Goal: Navigation & Orientation: Find specific page/section

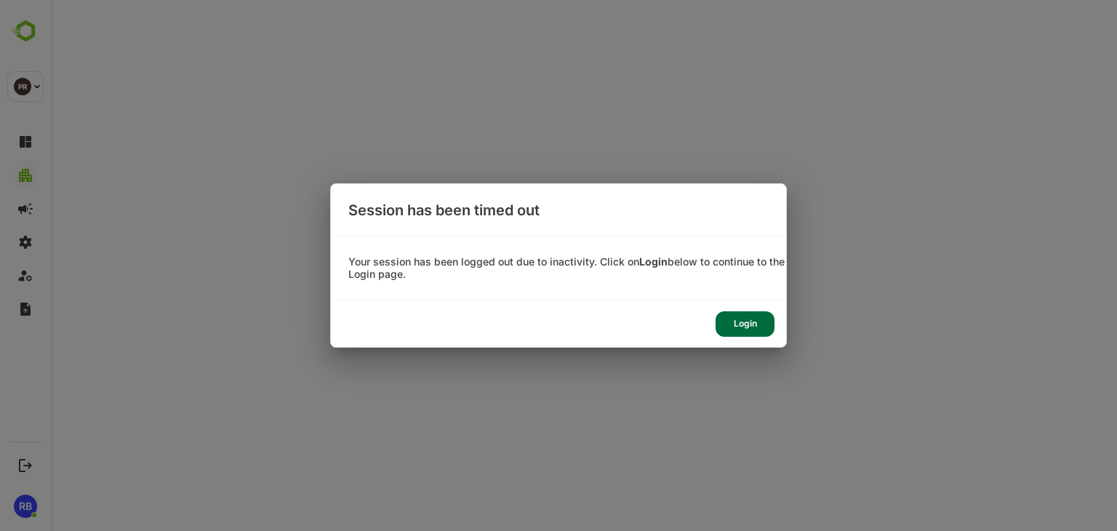
click at [741, 332] on div "Login" at bounding box center [744, 323] width 59 height 25
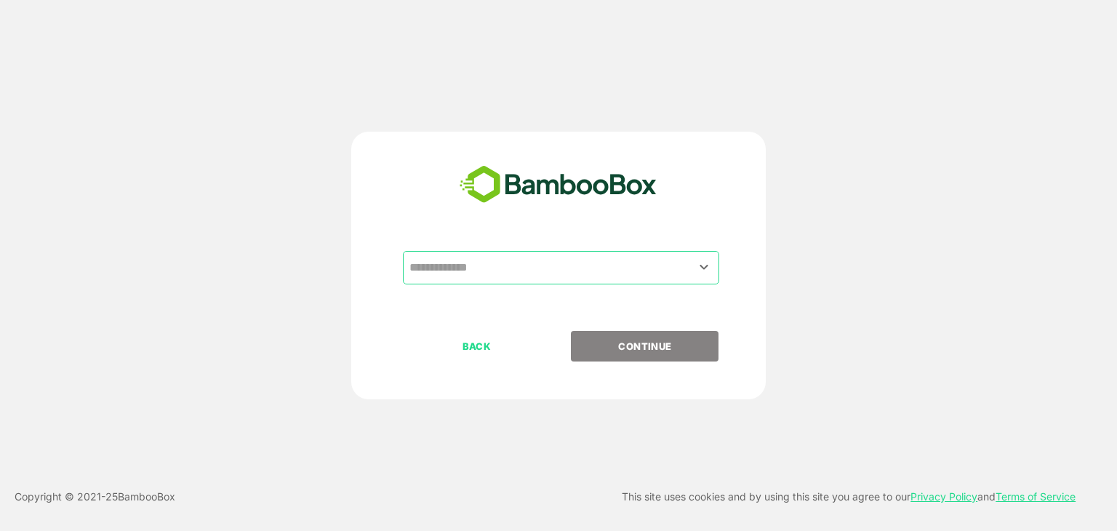
click at [503, 268] on input "text" at bounding box center [561, 268] width 310 height 28
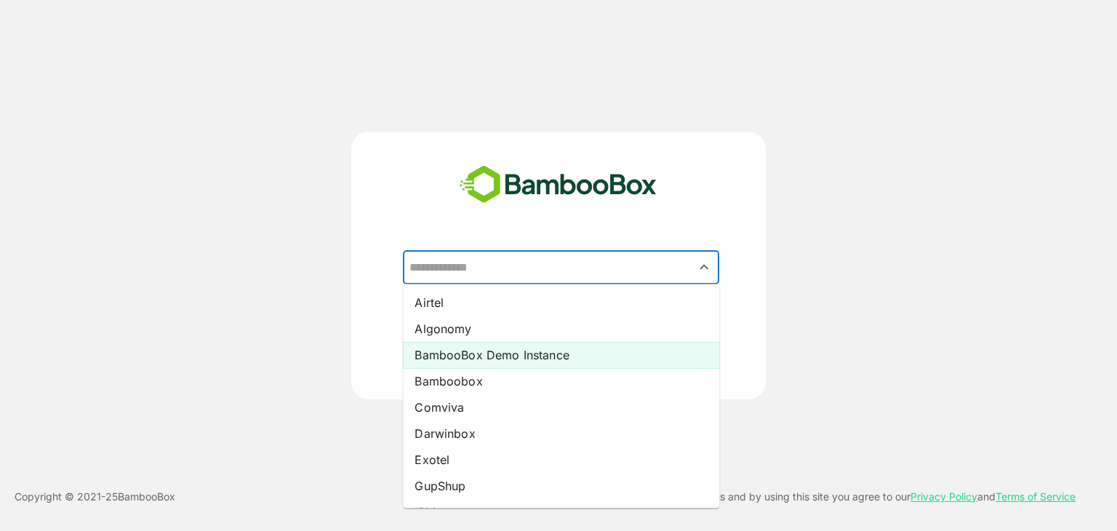
click at [485, 361] on li "BambooBox Demo Instance" at bounding box center [561, 355] width 316 height 26
type input "**********"
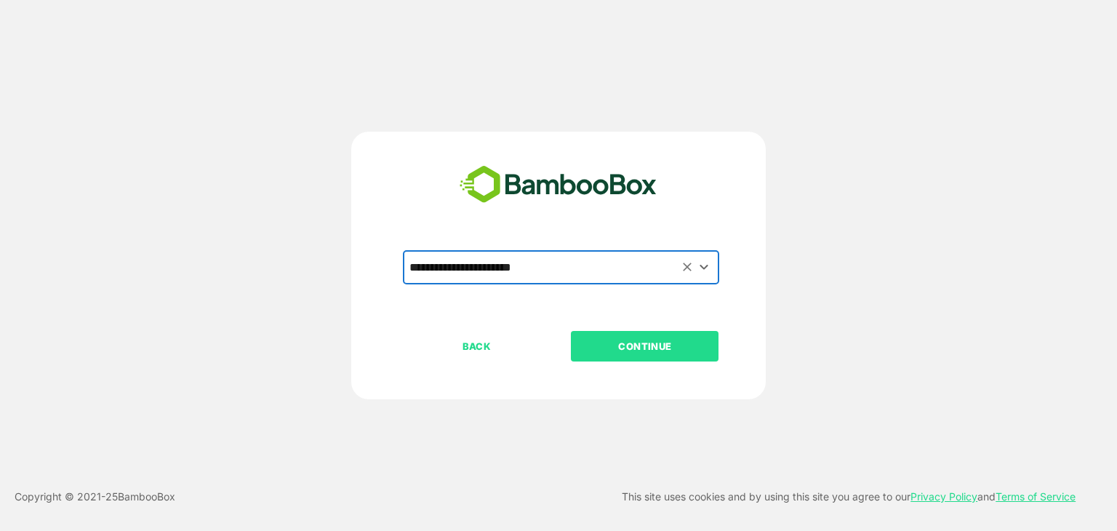
click at [670, 344] on p "CONTINUE" at bounding box center [644, 346] width 145 height 16
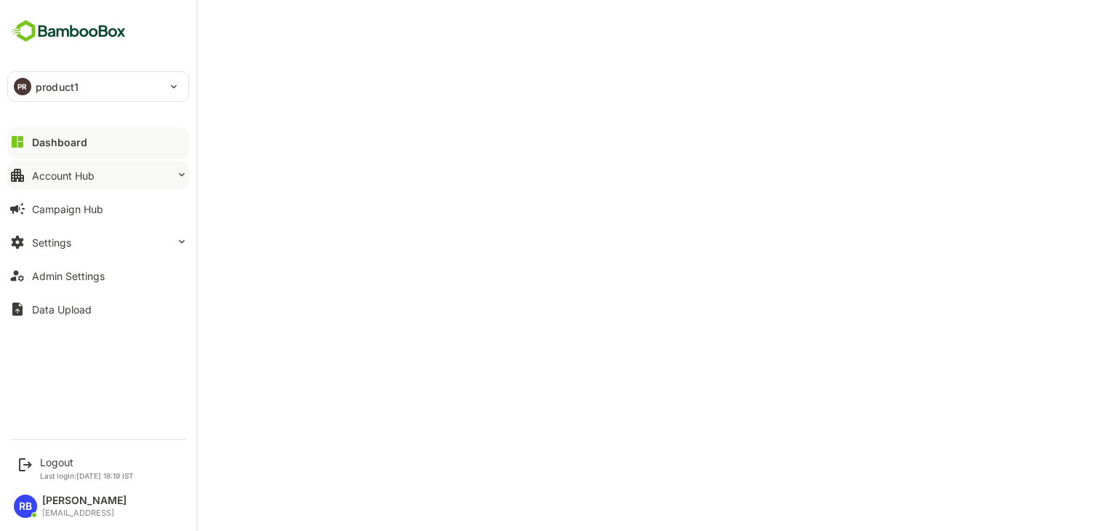
click at [76, 182] on button "Account Hub" at bounding box center [98, 175] width 182 height 29
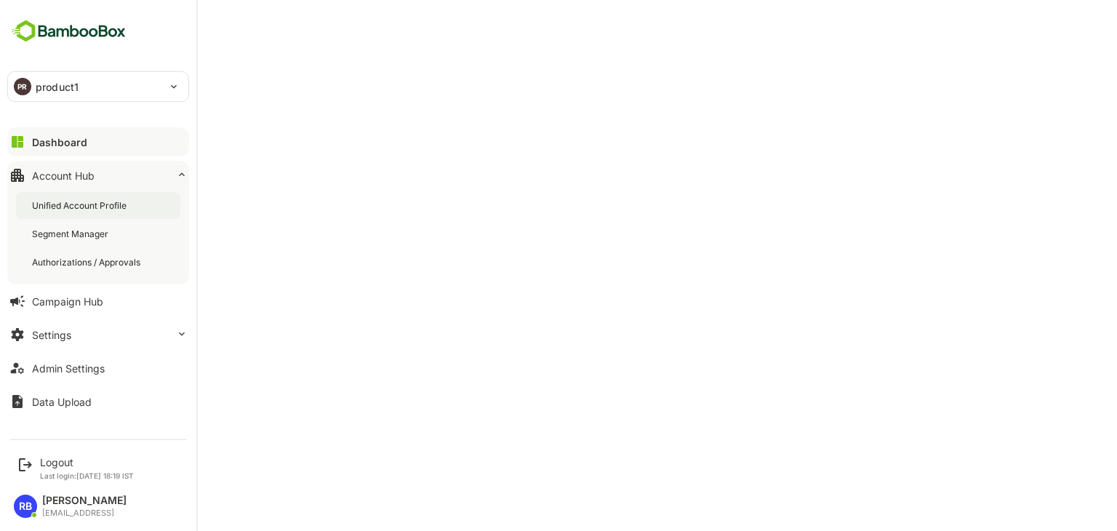
click at [91, 208] on div "Unified Account Profile" at bounding box center [80, 205] width 97 height 12
click at [87, 135] on button "Dashboard" at bounding box center [98, 141] width 182 height 29
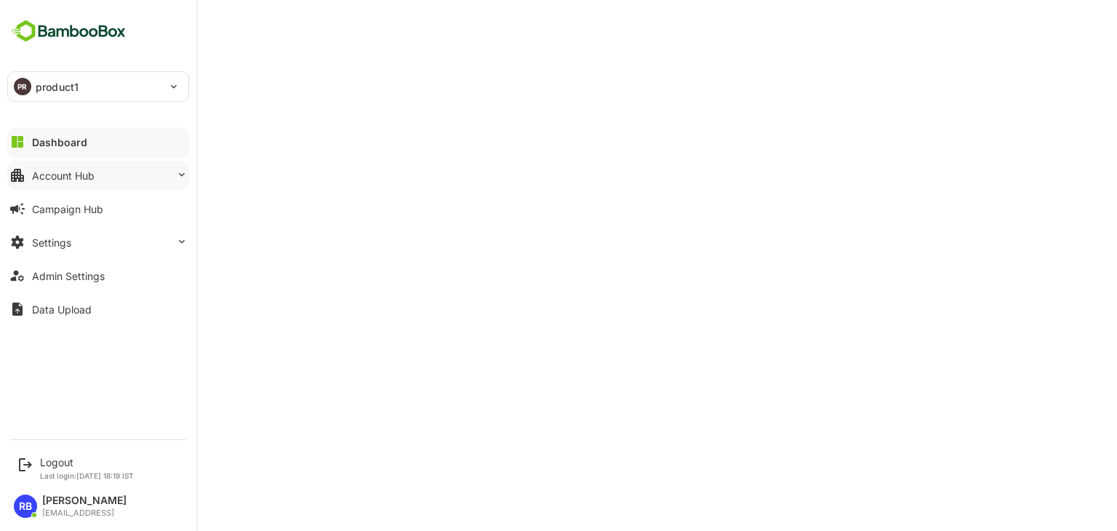
click at [108, 180] on button "Account Hub" at bounding box center [98, 175] width 182 height 29
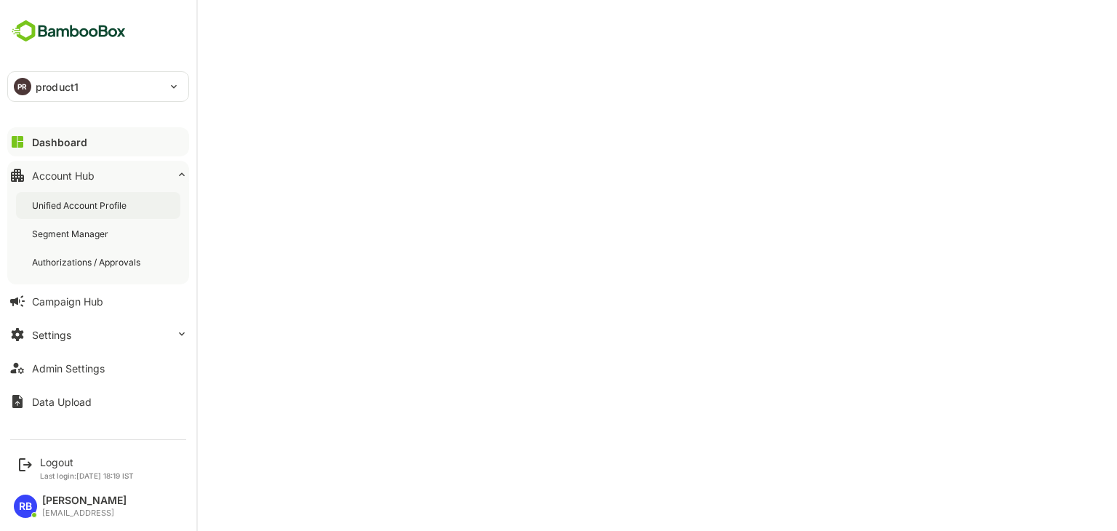
click at [108, 207] on div "Unified Account Profile" at bounding box center [80, 205] width 97 height 12
click at [61, 460] on div "Logout" at bounding box center [87, 462] width 94 height 12
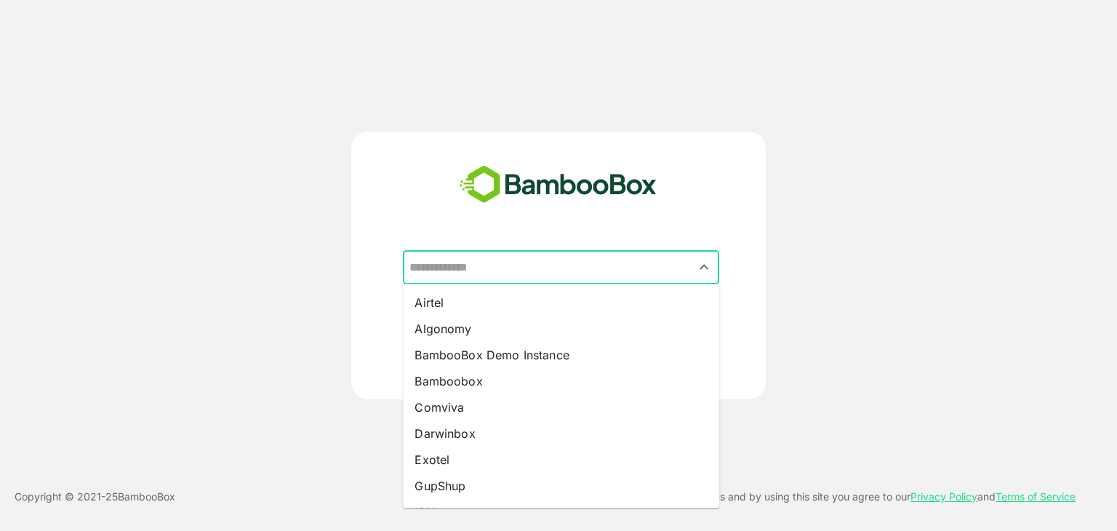
click at [531, 270] on input "text" at bounding box center [561, 268] width 310 height 28
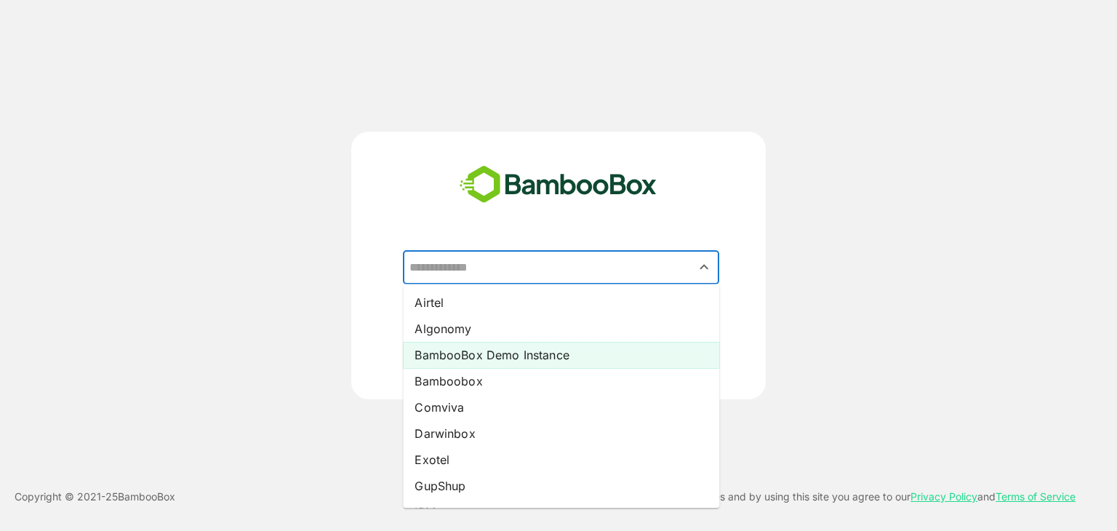
click at [515, 356] on li "BambooBox Demo Instance" at bounding box center [561, 355] width 316 height 26
type input "**********"
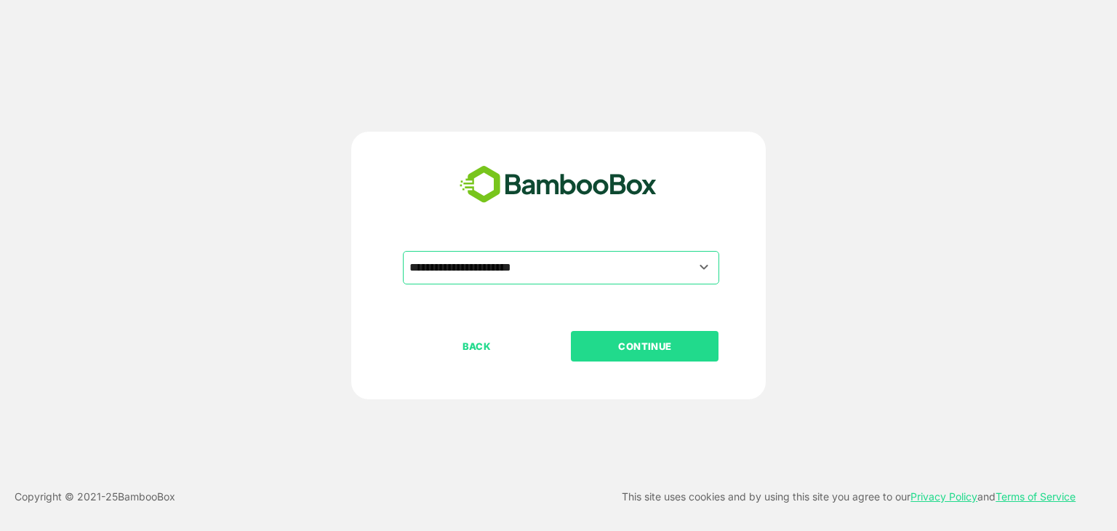
click at [612, 350] on p "CONTINUE" at bounding box center [644, 346] width 145 height 16
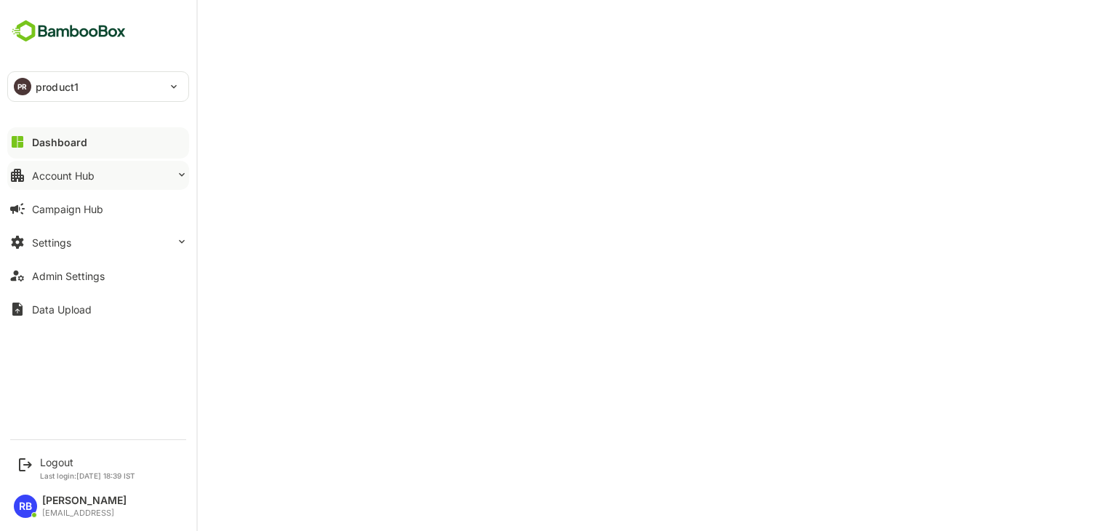
click at [66, 174] on div "Account Hub" at bounding box center [63, 175] width 63 height 12
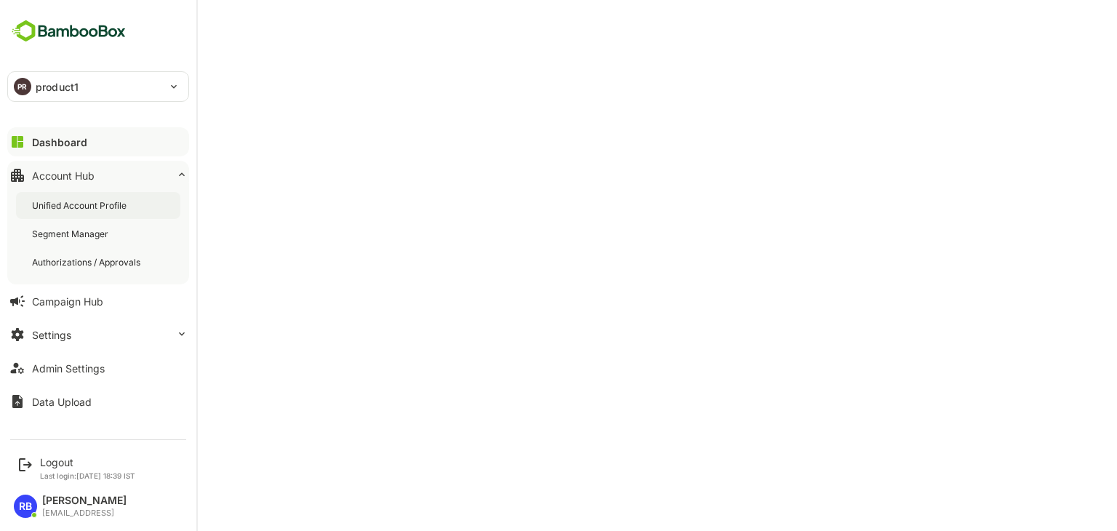
click at [78, 202] on div "Unified Account Profile" at bounding box center [80, 205] width 97 height 12
click at [117, 338] on button "Settings" at bounding box center [98, 334] width 182 height 29
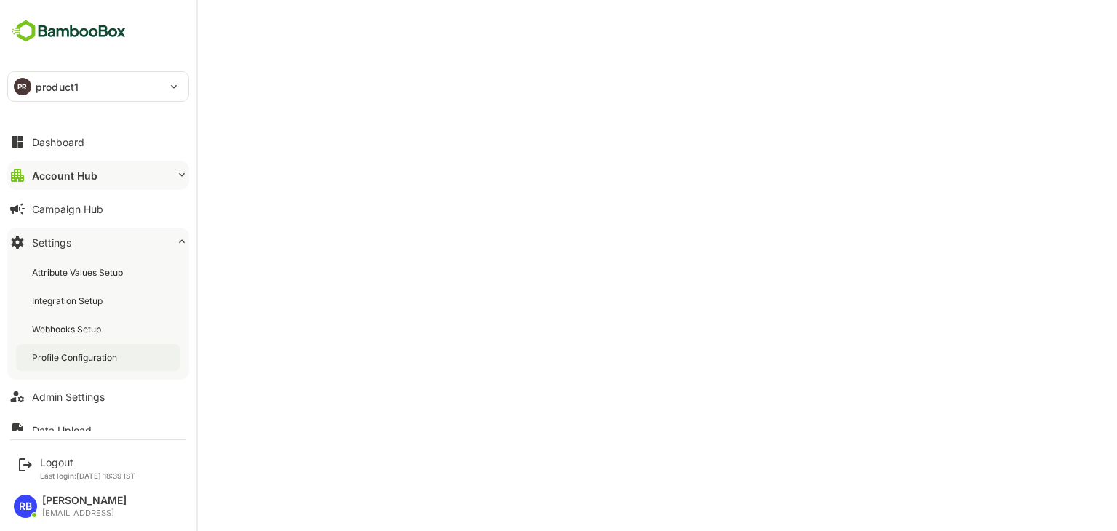
click at [105, 360] on div "Profile Configuration" at bounding box center [76, 357] width 88 height 12
click at [32, 137] on div "Dashboard" at bounding box center [58, 142] width 52 height 12
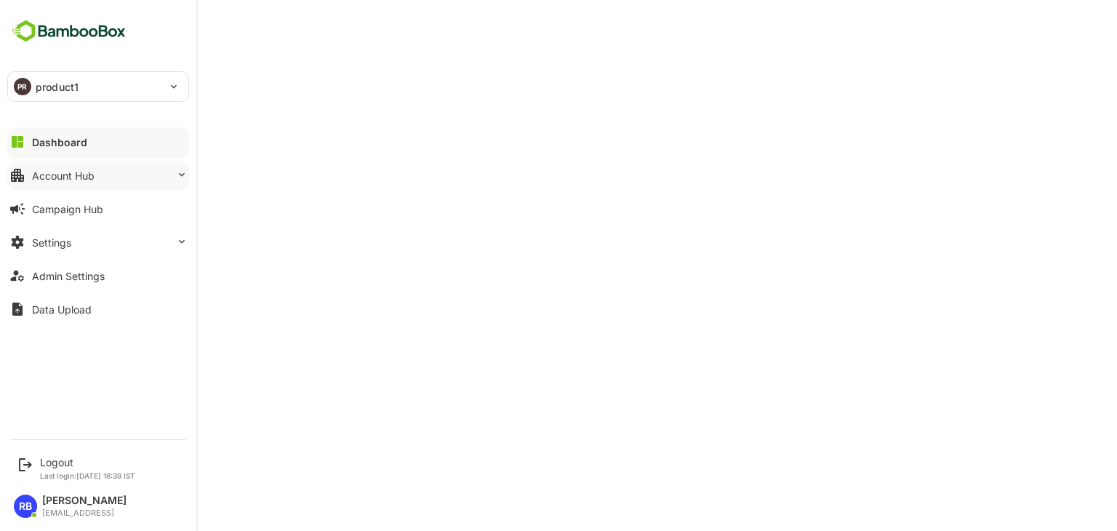
click at [103, 164] on button "Account Hub" at bounding box center [98, 175] width 182 height 29
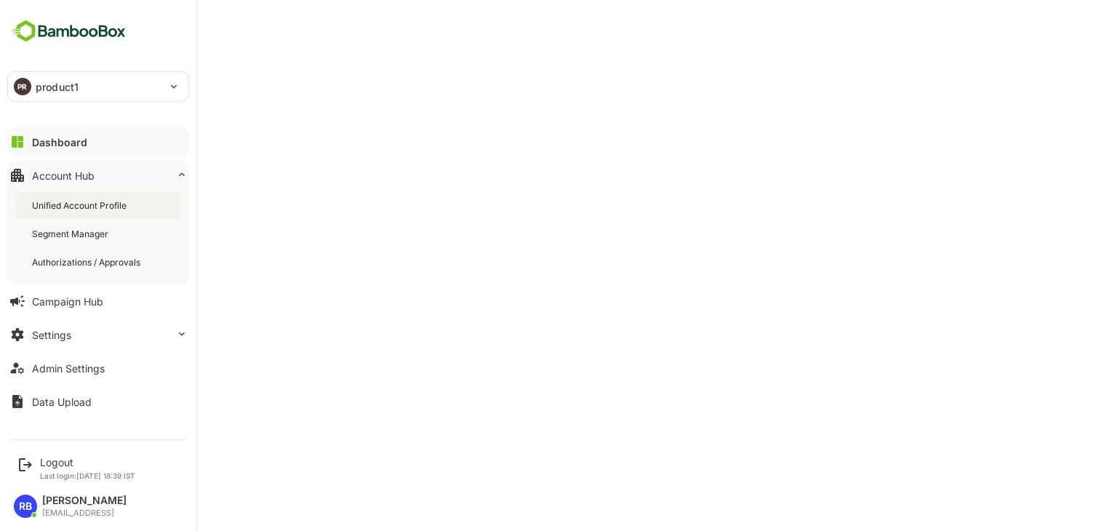
click at [95, 200] on div "Unified Account Profile" at bounding box center [80, 205] width 97 height 12
click at [77, 292] on button "Campaign Hub" at bounding box center [98, 300] width 182 height 29
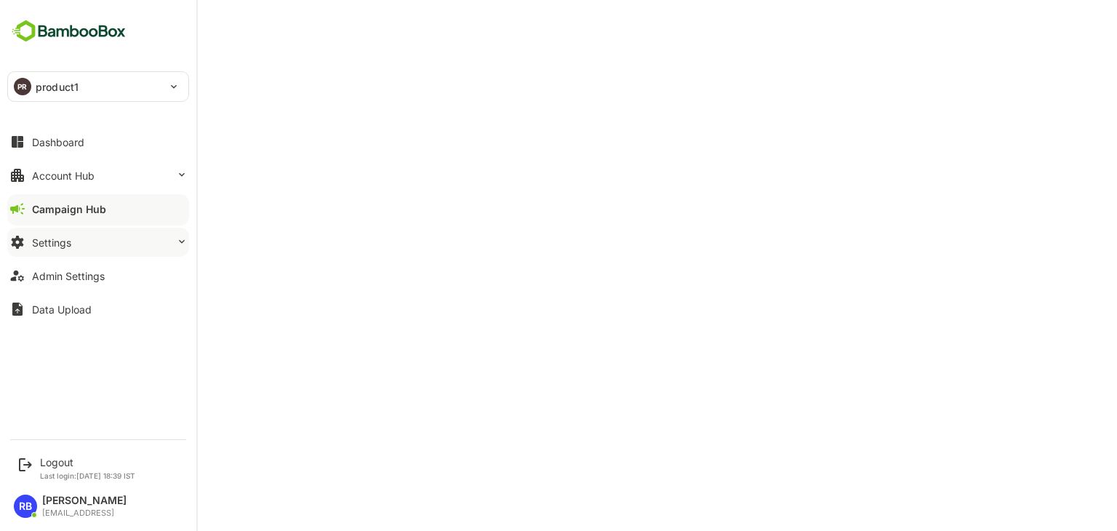
click at [124, 251] on button "Settings" at bounding box center [98, 242] width 182 height 29
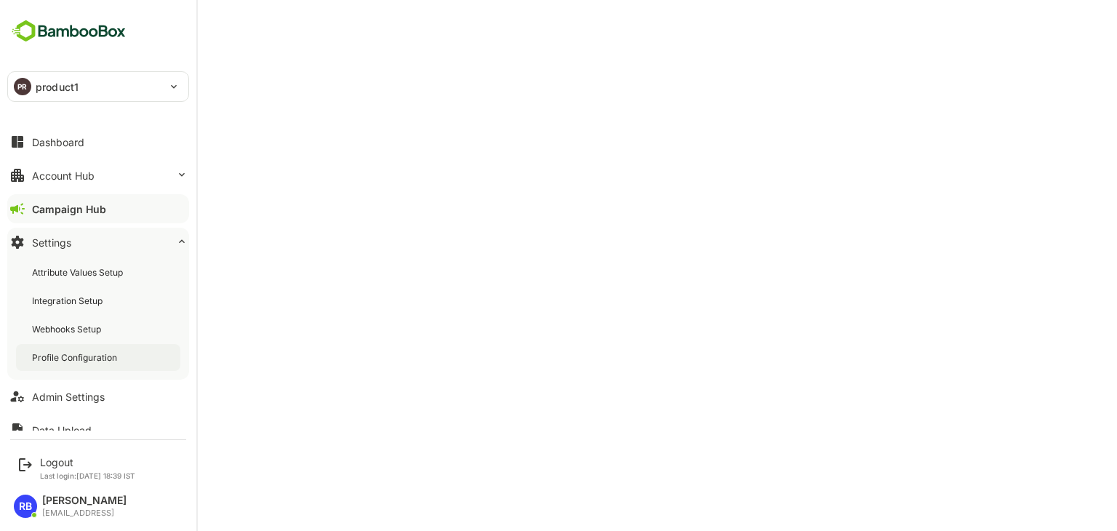
scroll to position [15, 0]
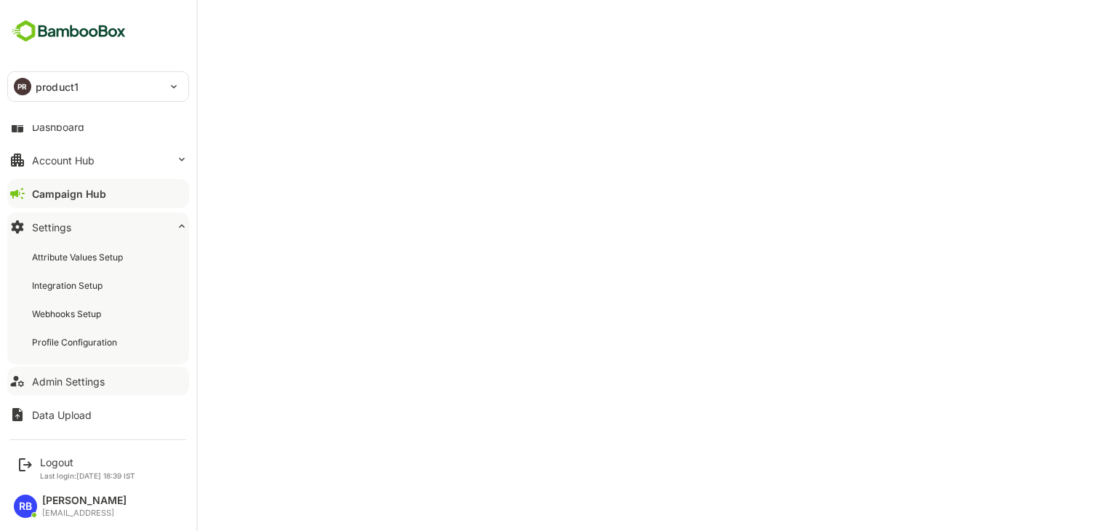
click at [73, 376] on div "Admin Settings" at bounding box center [68, 381] width 73 height 12
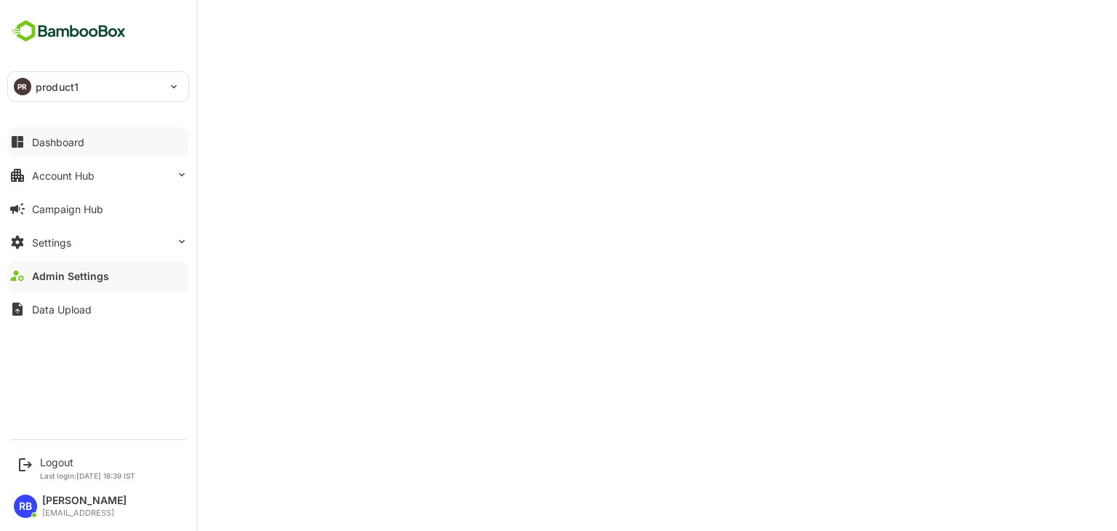
click at [82, 138] on div "Dashboard" at bounding box center [58, 142] width 52 height 12
click at [94, 180] on div "Account Hub" at bounding box center [63, 175] width 63 height 12
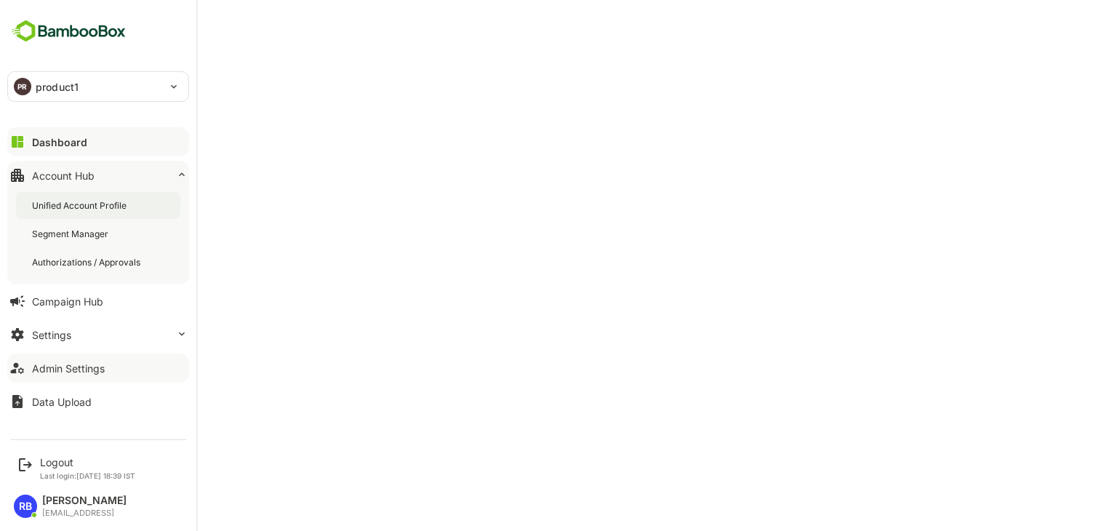
click at [101, 199] on div "Unified Account Profile" at bounding box center [80, 205] width 97 height 12
click at [55, 463] on div "Logout" at bounding box center [87, 462] width 95 height 12
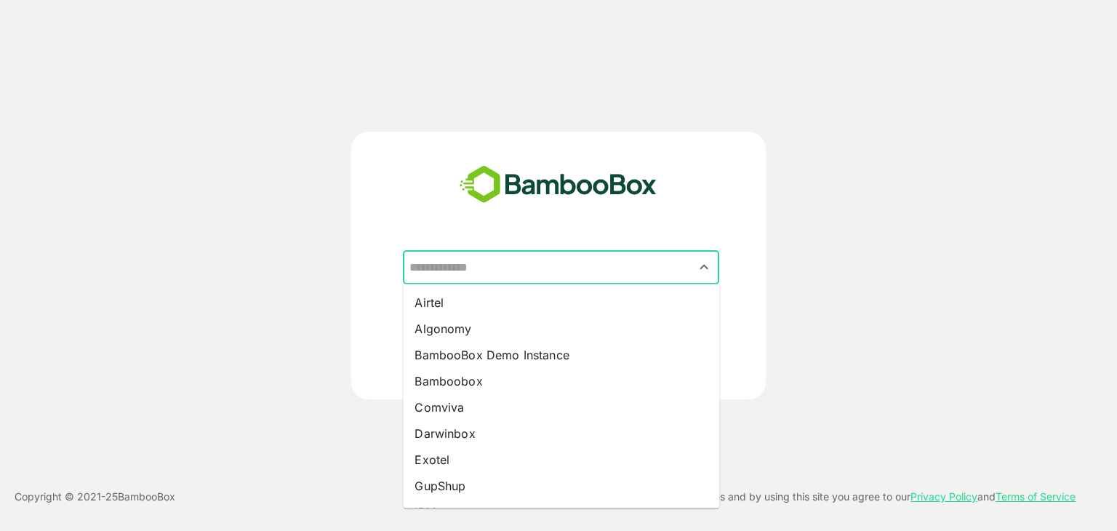
click at [498, 279] on input "text" at bounding box center [561, 268] width 310 height 28
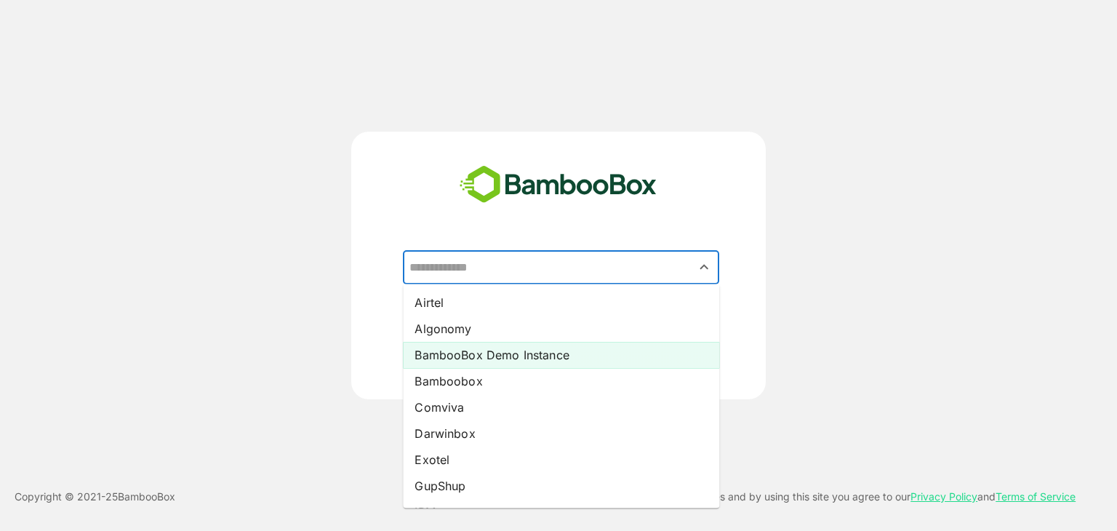
click at [491, 353] on li "BambooBox Demo Instance" at bounding box center [561, 355] width 316 height 26
type input "**********"
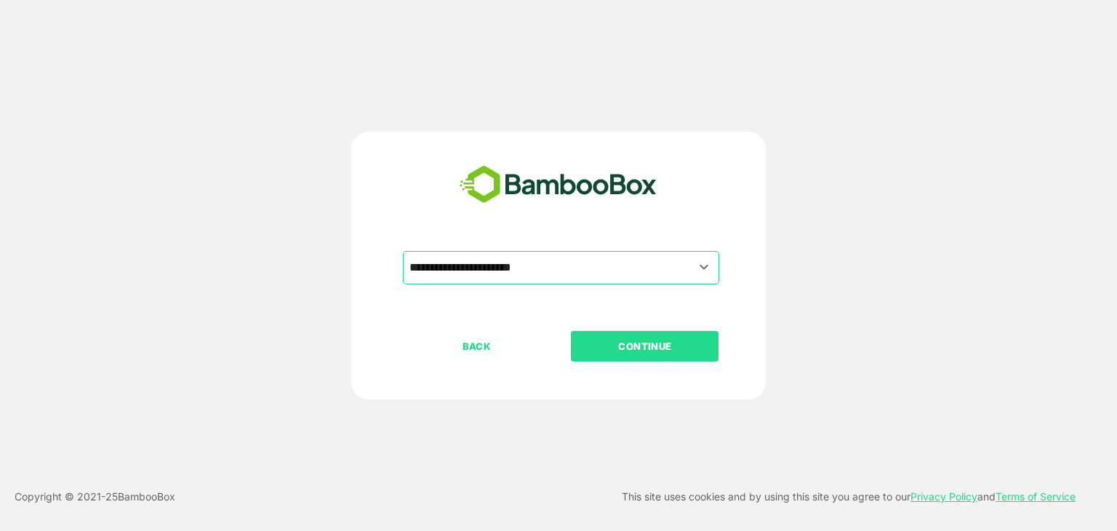
click at [668, 347] on p "CONTINUE" at bounding box center [644, 346] width 145 height 16
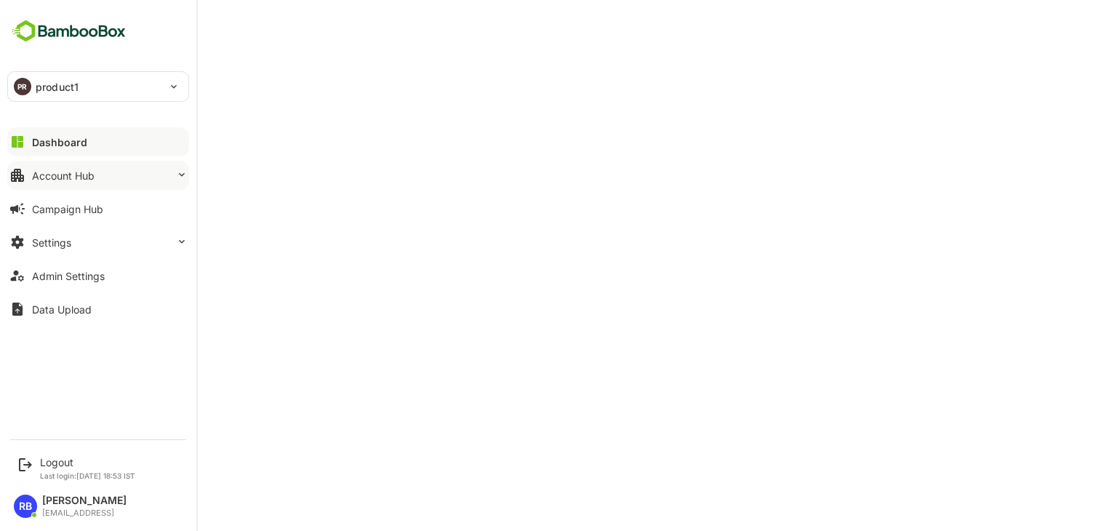
click at [55, 170] on div "Account Hub" at bounding box center [63, 175] width 63 height 12
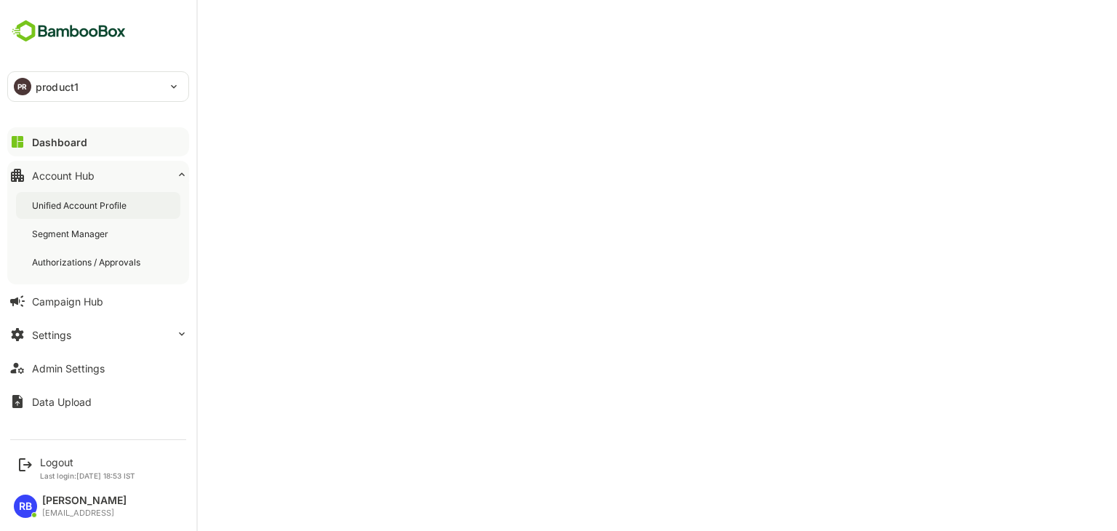
click at [76, 199] on div "Unified Account Profile" at bounding box center [80, 205] width 97 height 12
click at [34, 84] on div "PR product1" at bounding box center [89, 86] width 163 height 29
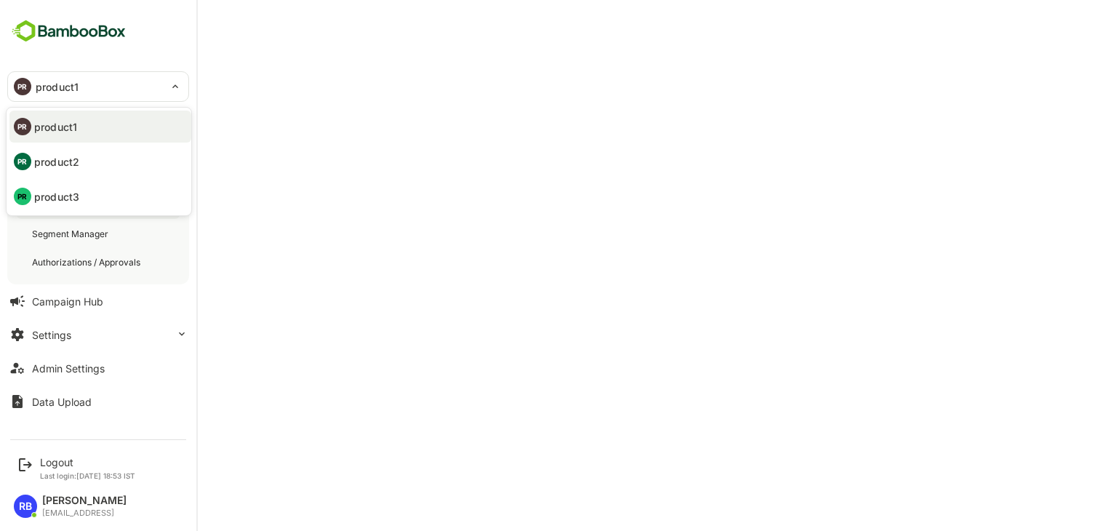
click at [83, 196] on li "PR product3" at bounding box center [100, 196] width 182 height 32
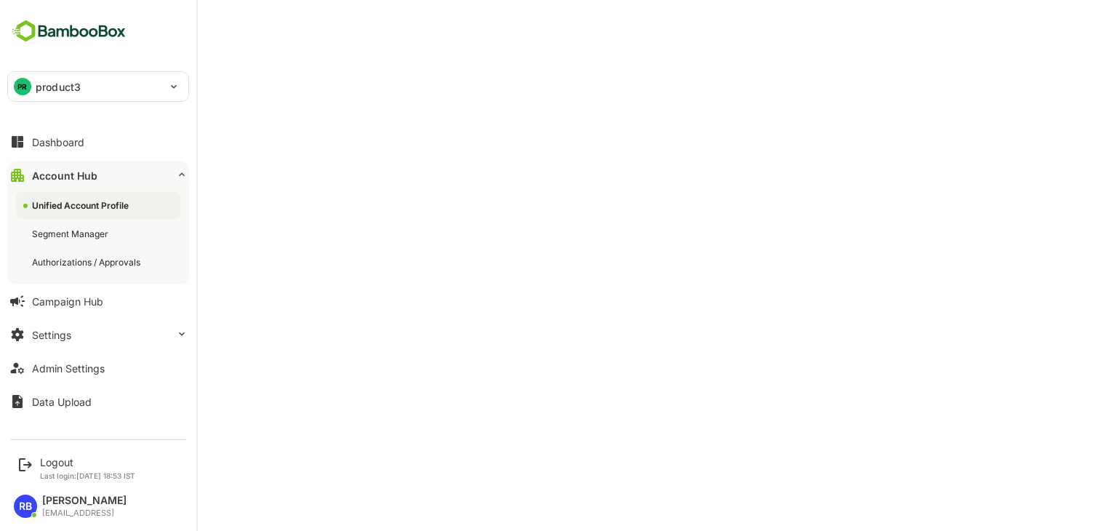
click at [48, 95] on div "PR product3" at bounding box center [89, 86] width 163 height 29
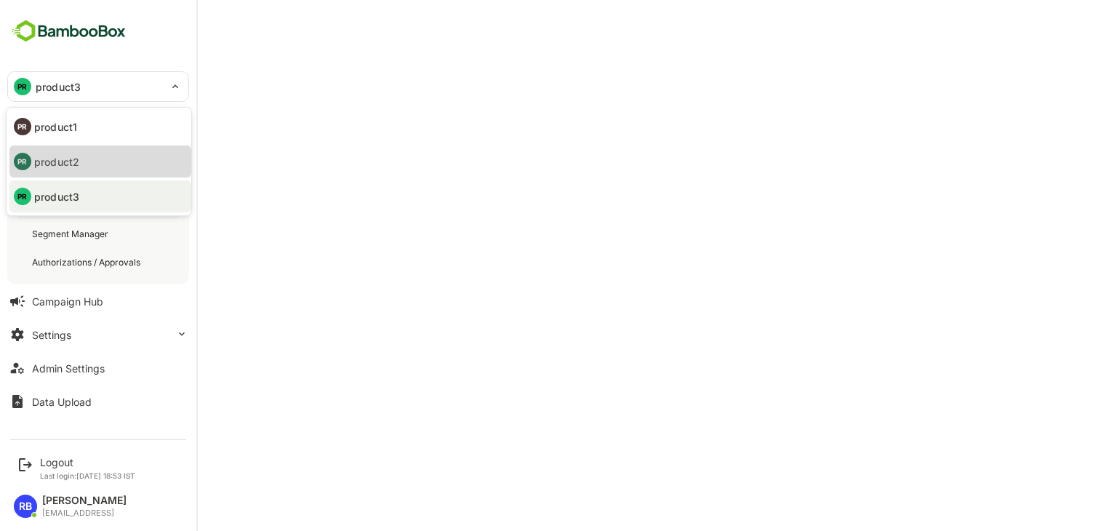
click at [73, 161] on p "product2" at bounding box center [56, 161] width 45 height 15
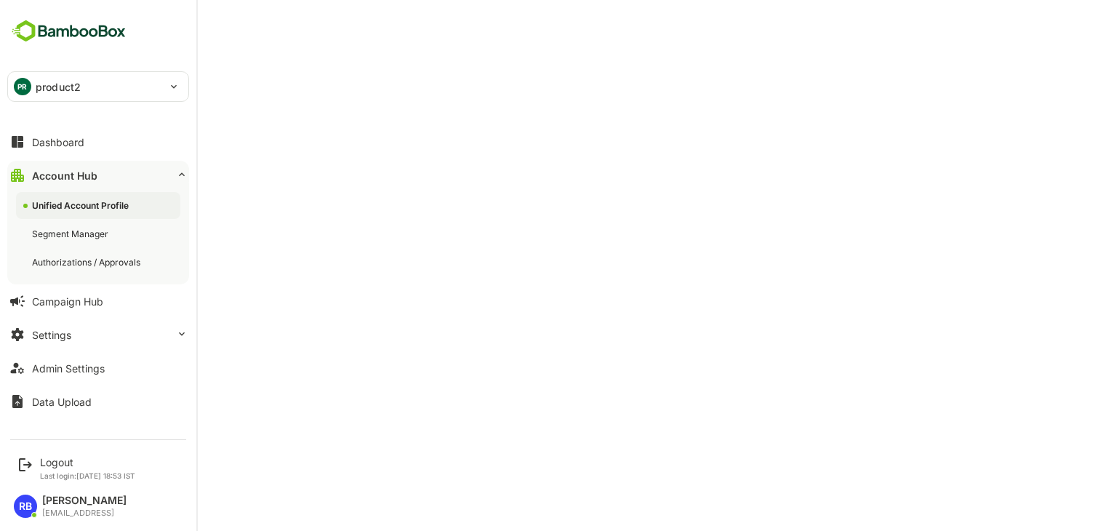
click at [39, 85] on p "product2" at bounding box center [58, 86] width 45 height 15
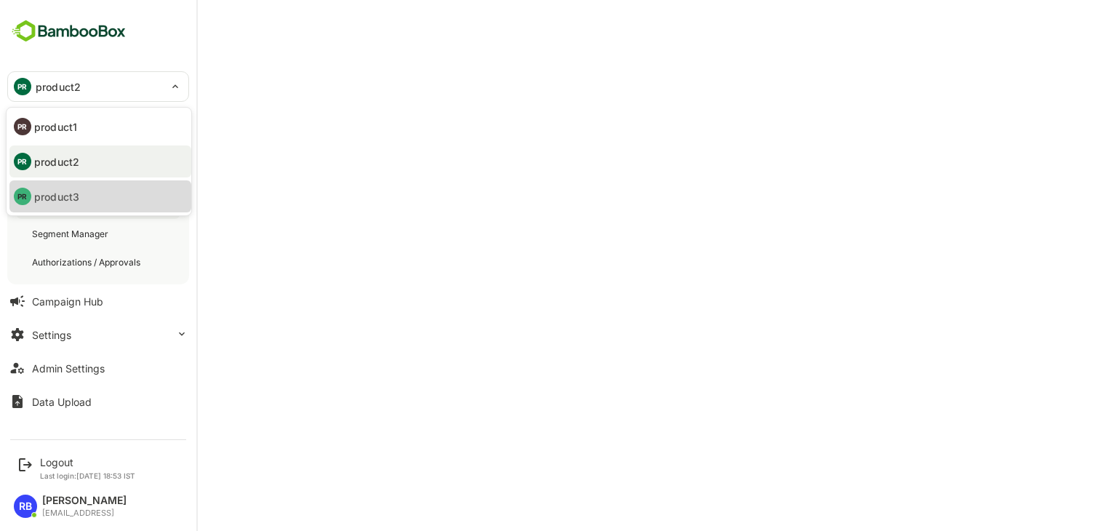
click at [83, 189] on li "PR product3" at bounding box center [100, 196] width 182 height 32
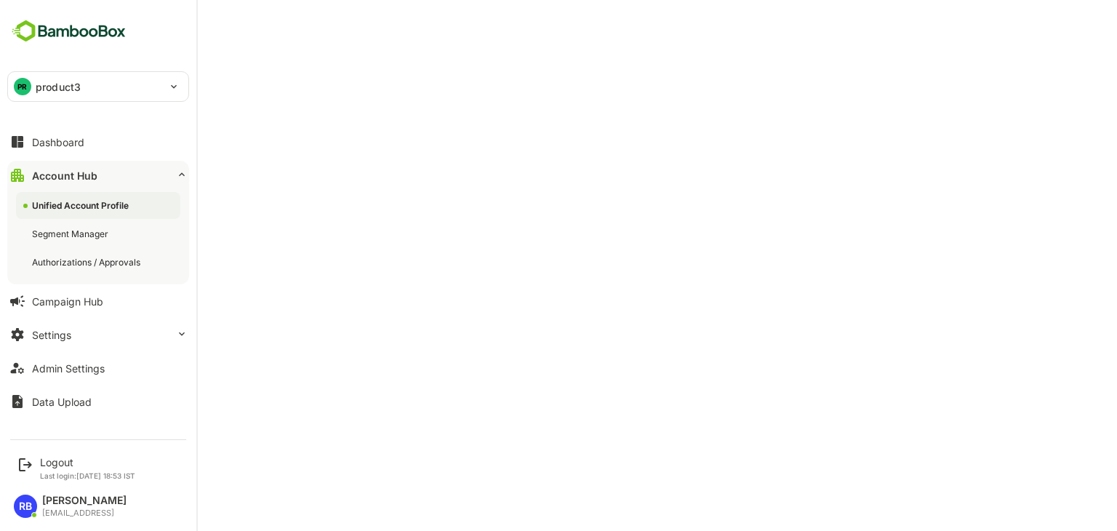
click at [81, 86] on div "PR product3" at bounding box center [89, 86] width 163 height 29
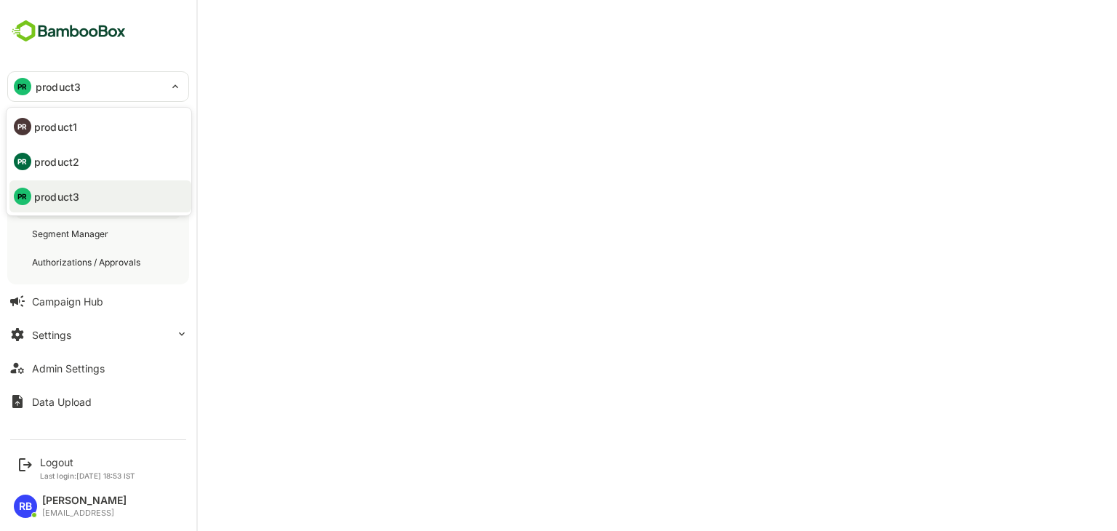
click at [80, 133] on li "PR product1" at bounding box center [100, 127] width 182 height 32
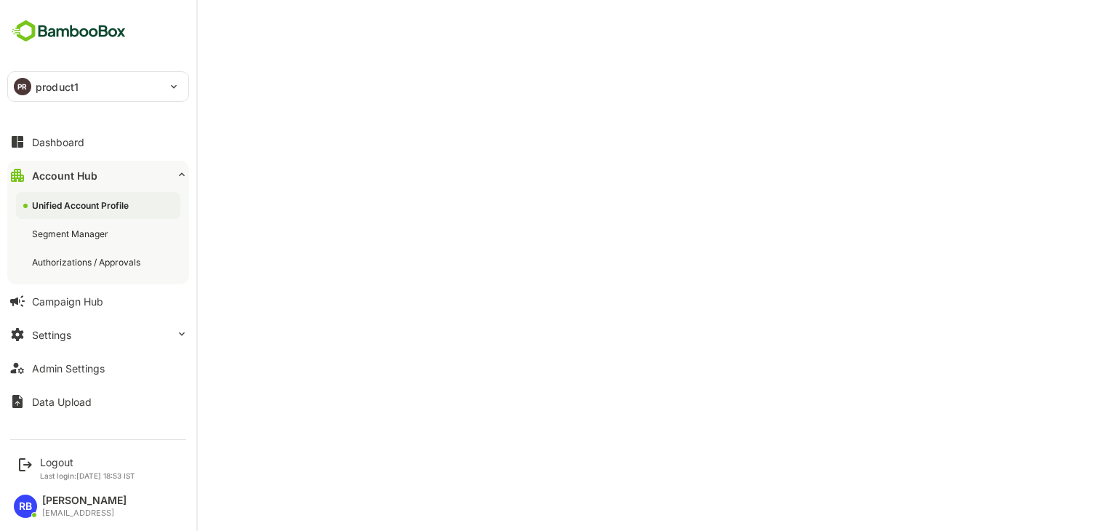
click at [33, 84] on div "PR product1" at bounding box center [89, 86] width 163 height 29
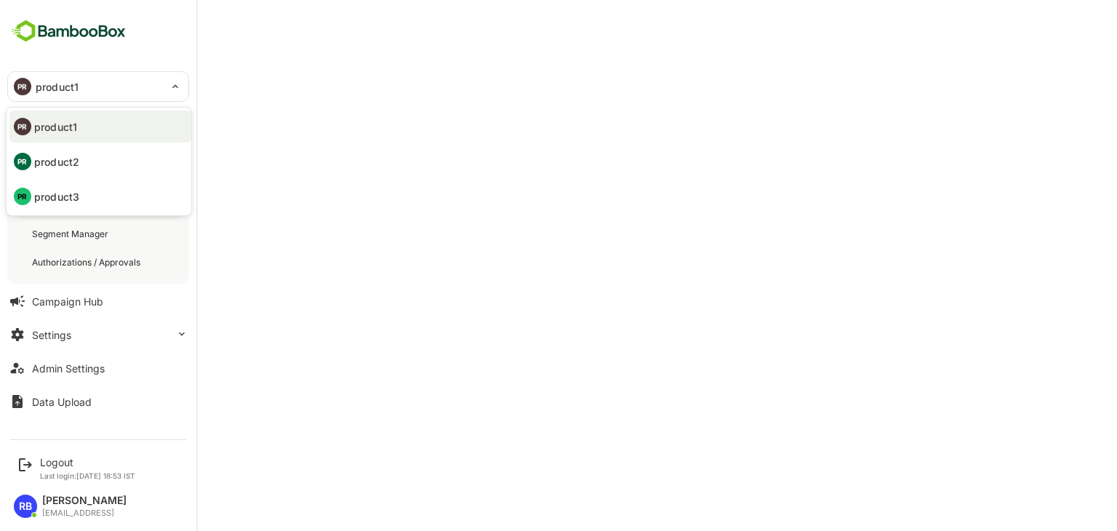
click at [79, 156] on p "product2" at bounding box center [56, 161] width 45 height 15
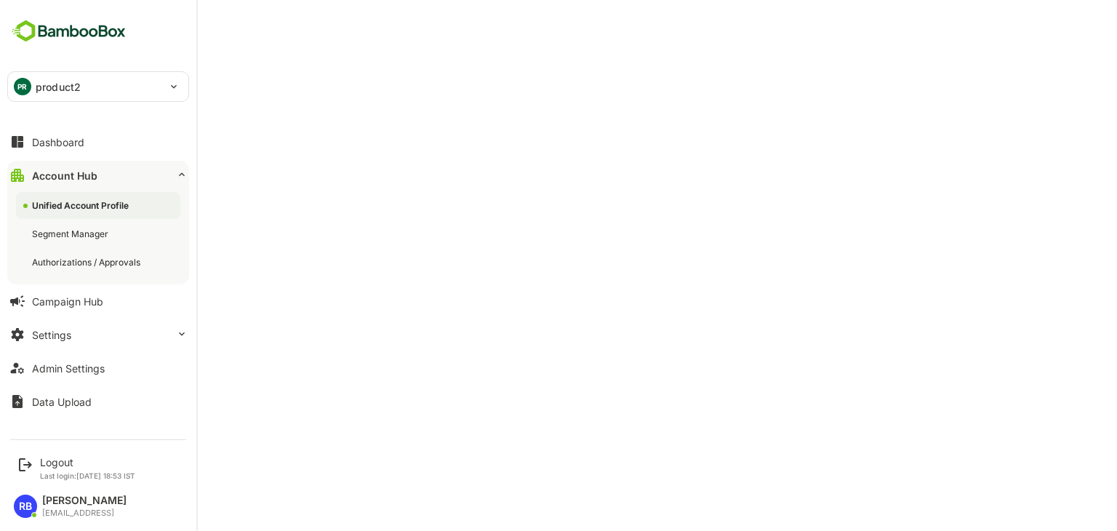
click at [82, 82] on div "PR product2" at bounding box center [89, 86] width 163 height 29
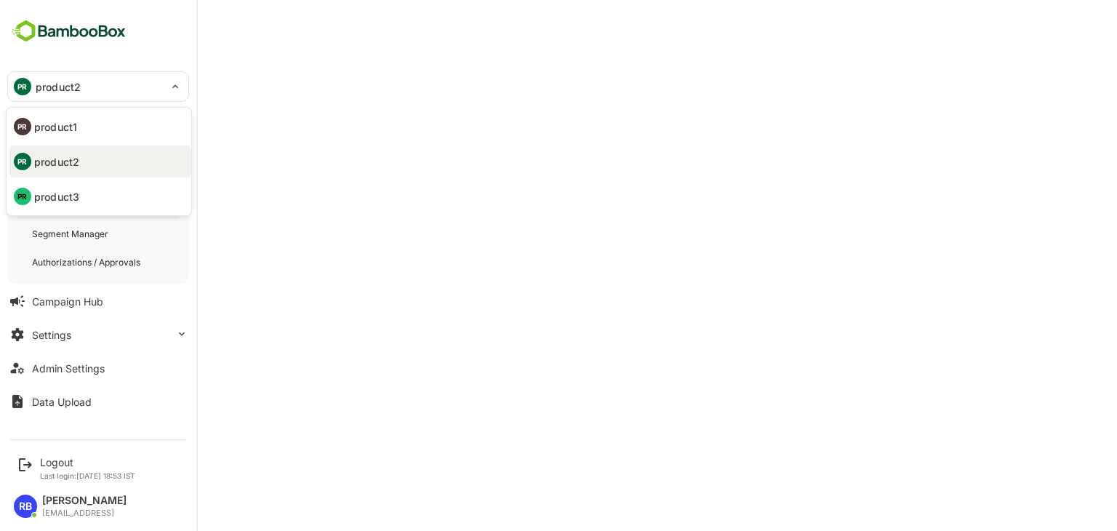
click at [89, 198] on li "PR product3" at bounding box center [100, 196] width 182 height 32
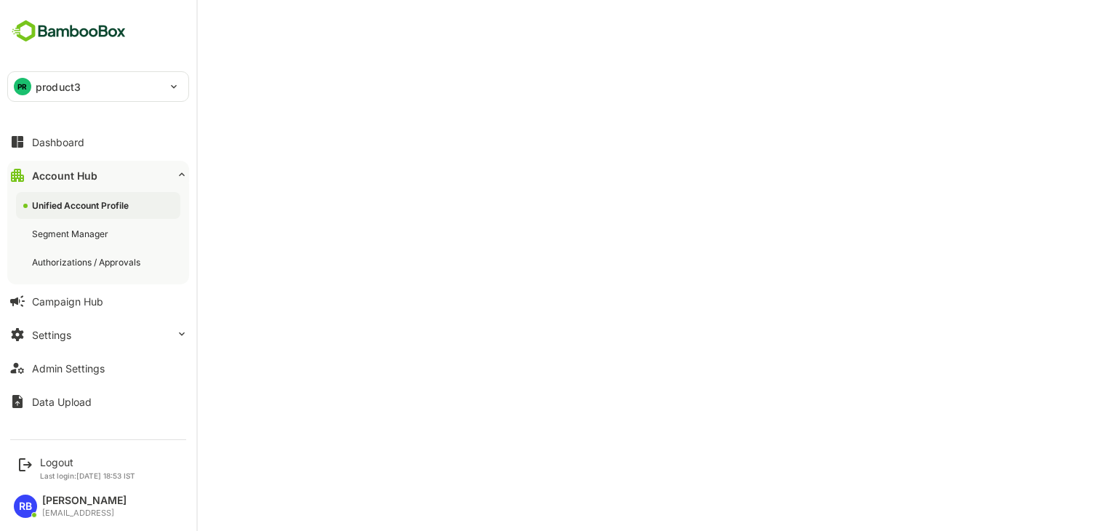
click at [89, 169] on div "Account Hub" at bounding box center [64, 175] width 65 height 12
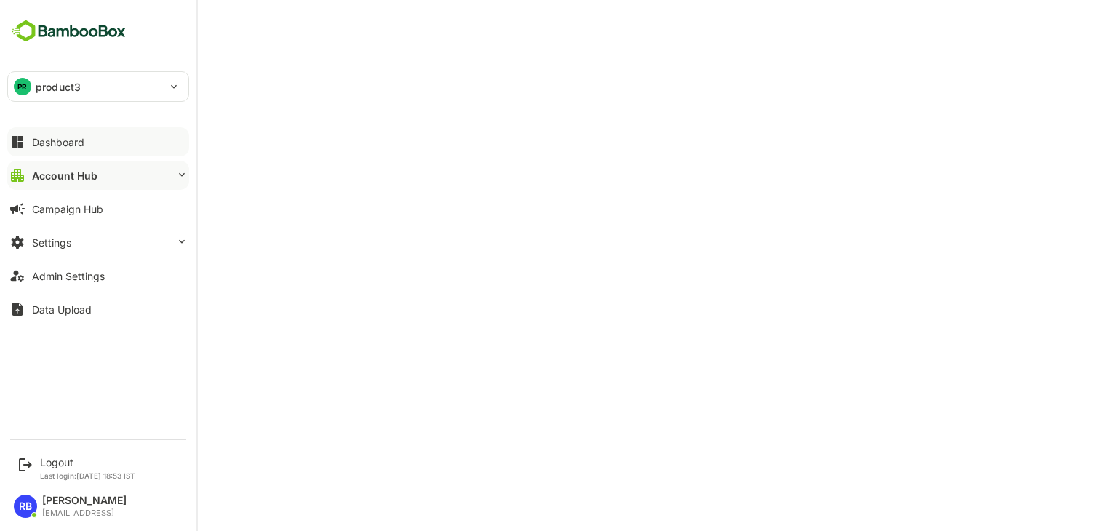
click at [81, 137] on div "Dashboard" at bounding box center [58, 142] width 52 height 12
click at [86, 184] on button "Account Hub" at bounding box center [98, 175] width 182 height 29
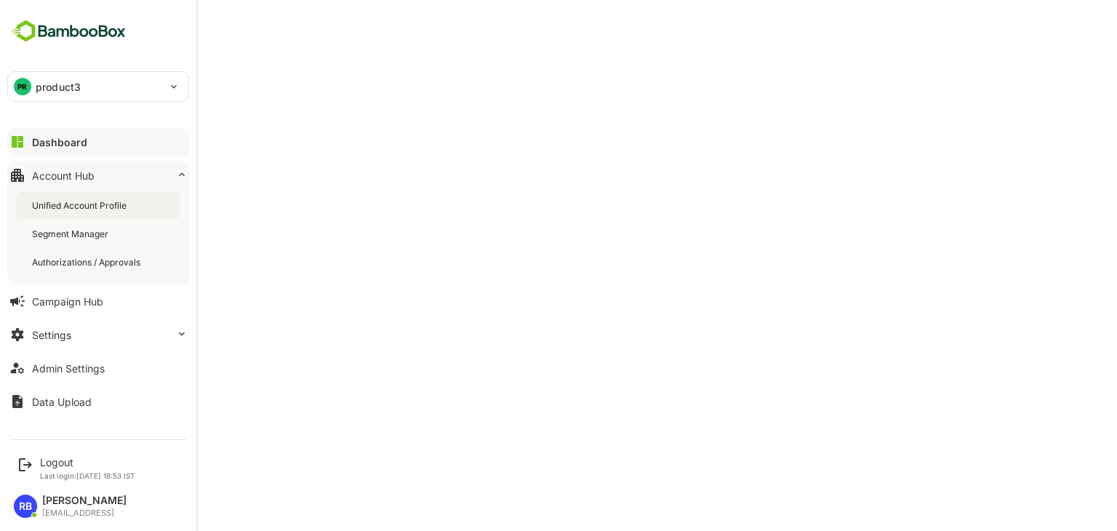
click at [105, 206] on div "Unified Account Profile" at bounding box center [80, 205] width 97 height 12
click at [47, 91] on p "product3" at bounding box center [58, 86] width 45 height 15
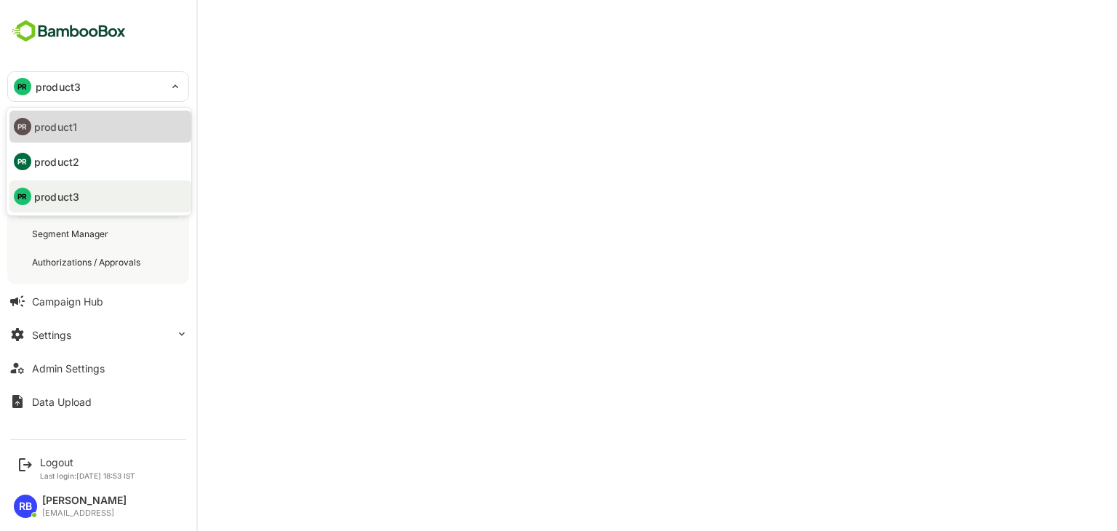
click at [68, 132] on p "product1" at bounding box center [55, 126] width 43 height 15
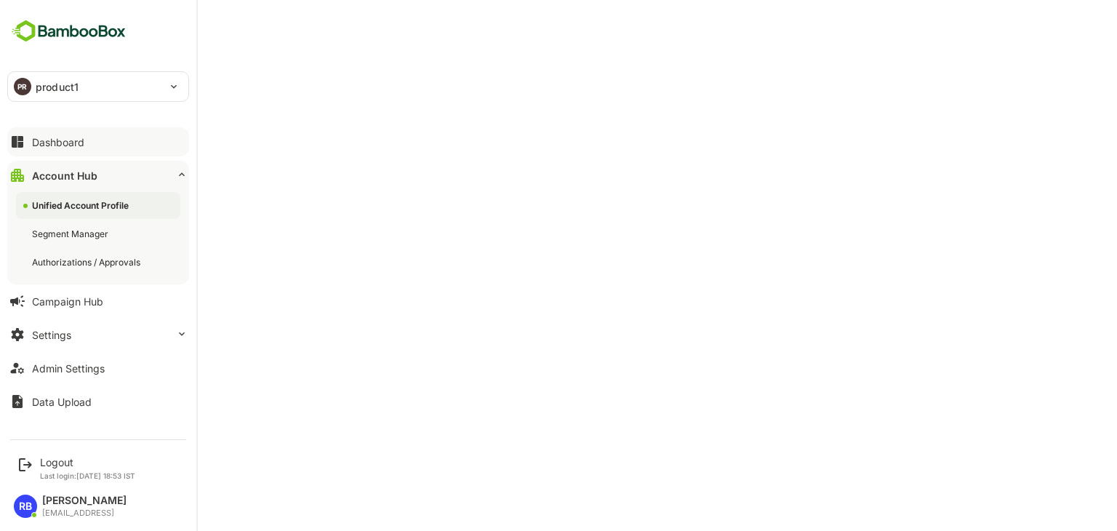
click at [68, 86] on p "product1" at bounding box center [57, 86] width 43 height 15
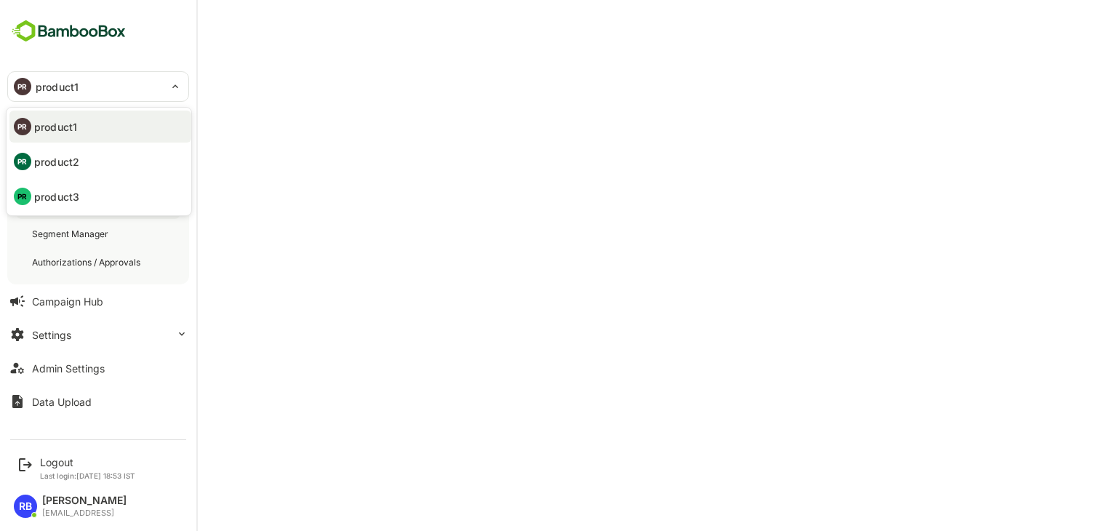
click at [81, 154] on li "PR product2" at bounding box center [100, 161] width 182 height 32
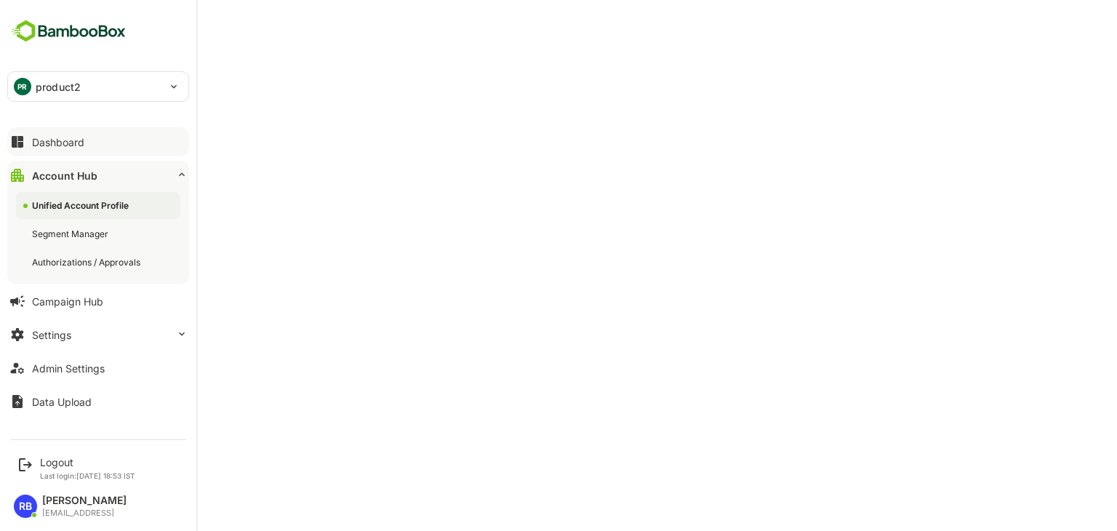
click at [68, 91] on p "product2" at bounding box center [58, 86] width 45 height 15
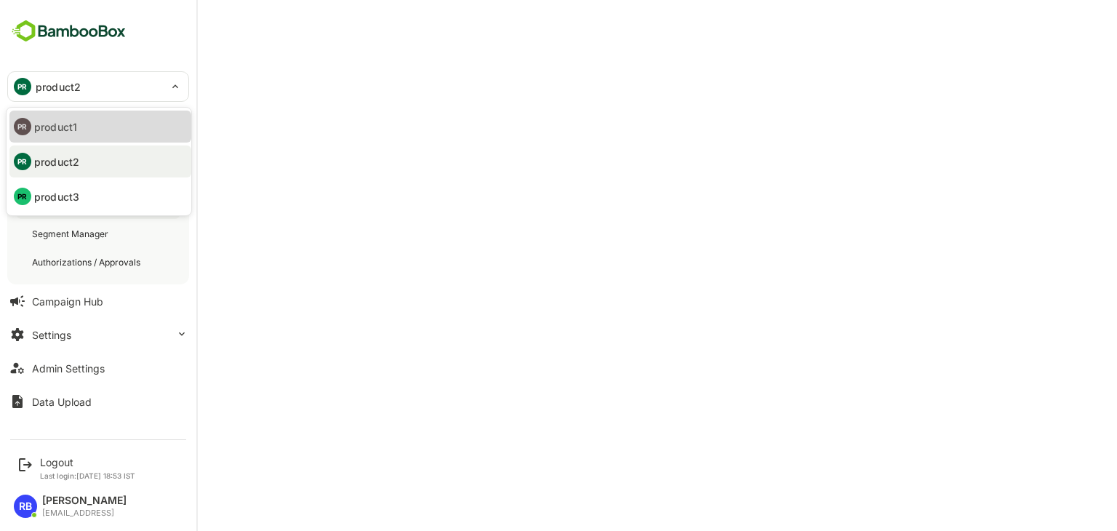
click at [91, 129] on li "PR product1" at bounding box center [100, 127] width 182 height 32
type input "********"
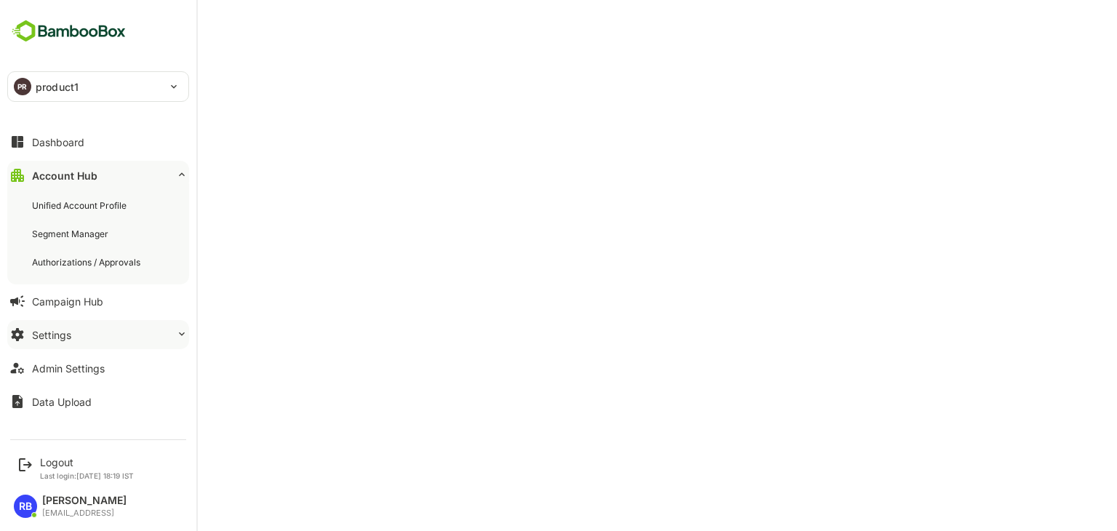
click at [95, 337] on button "Settings" at bounding box center [98, 334] width 182 height 29
click at [82, 337] on button "Settings" at bounding box center [98, 334] width 182 height 29
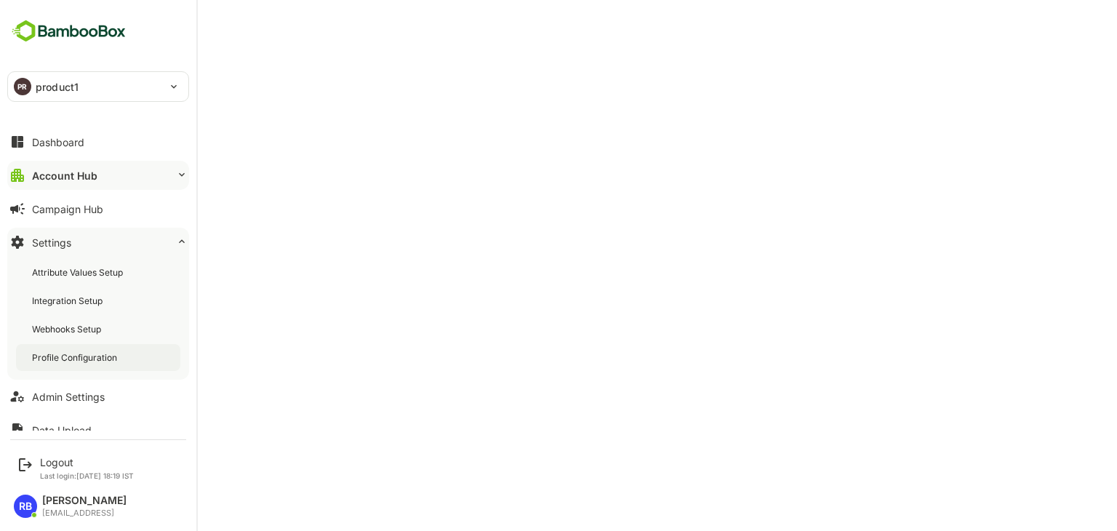
click at [85, 358] on div "Profile Configuration" at bounding box center [76, 357] width 88 height 12
click at [77, 140] on div "Dashboard" at bounding box center [58, 142] width 52 height 12
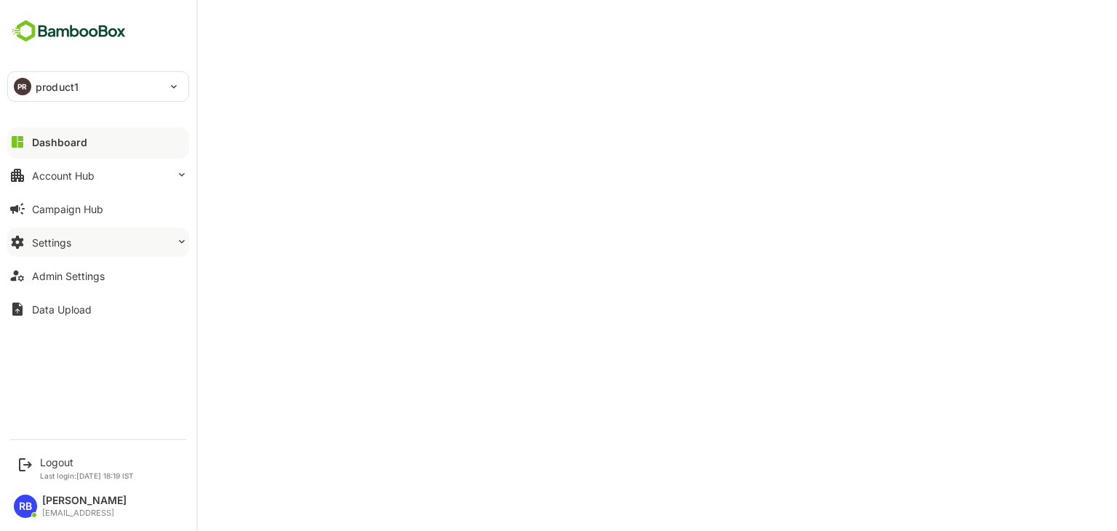
click at [99, 247] on button "Settings" at bounding box center [98, 242] width 182 height 29
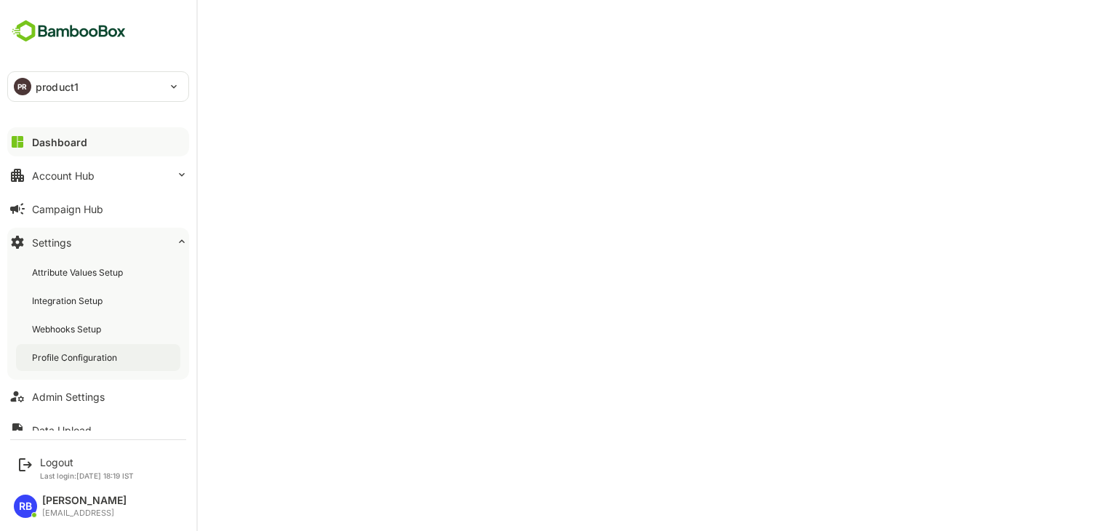
click at [98, 344] on div "Profile Configuration" at bounding box center [98, 357] width 164 height 27
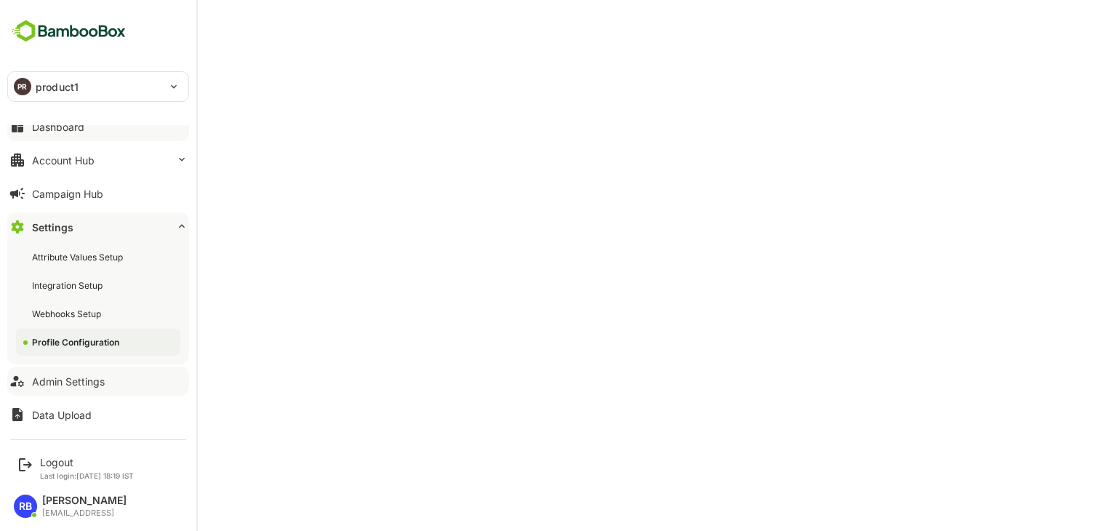
click at [70, 375] on div "Admin Settings" at bounding box center [68, 381] width 73 height 12
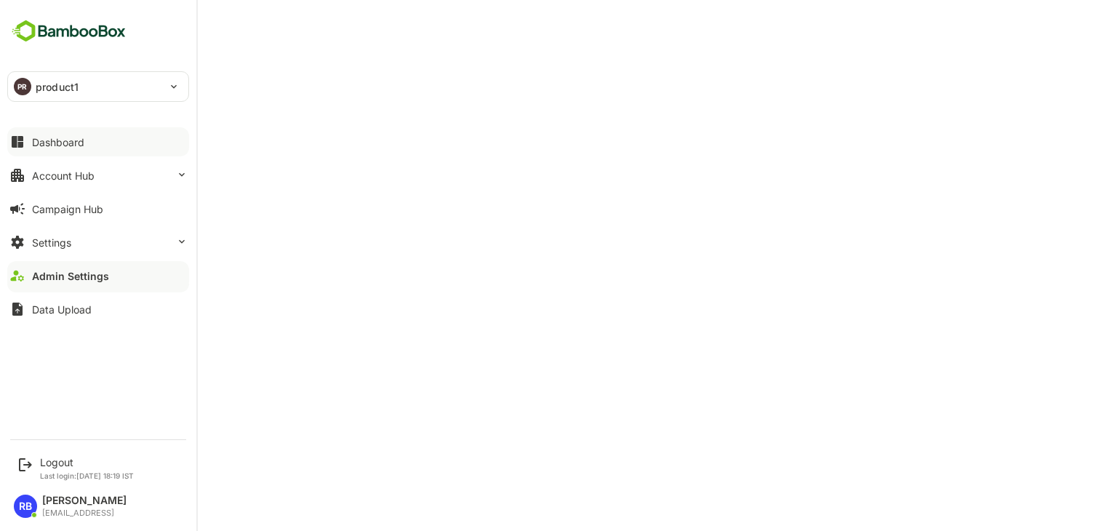
click at [54, 142] on div "Dashboard" at bounding box center [58, 142] width 52 height 12
click at [122, 241] on button "Settings" at bounding box center [98, 242] width 182 height 29
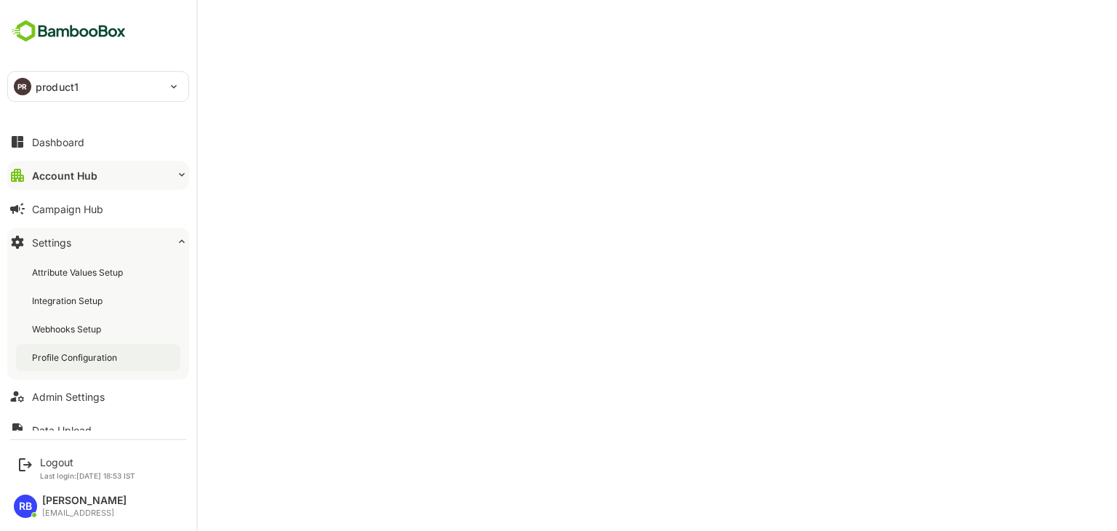
click at [116, 353] on div "Profile Configuration" at bounding box center [76, 357] width 88 height 12
click at [74, 397] on div "Admin Settings" at bounding box center [68, 396] width 73 height 12
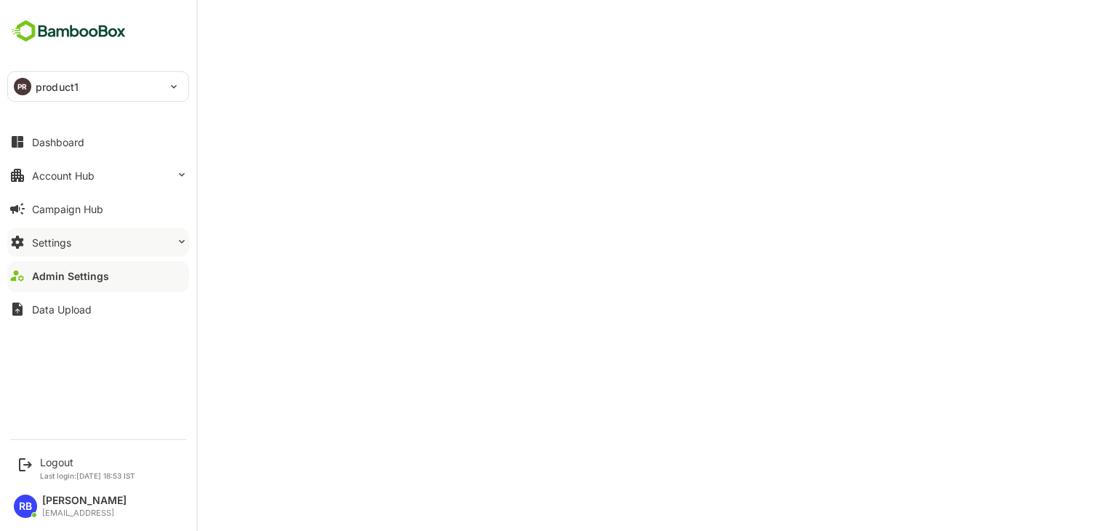
click at [100, 234] on button "Settings" at bounding box center [98, 242] width 182 height 29
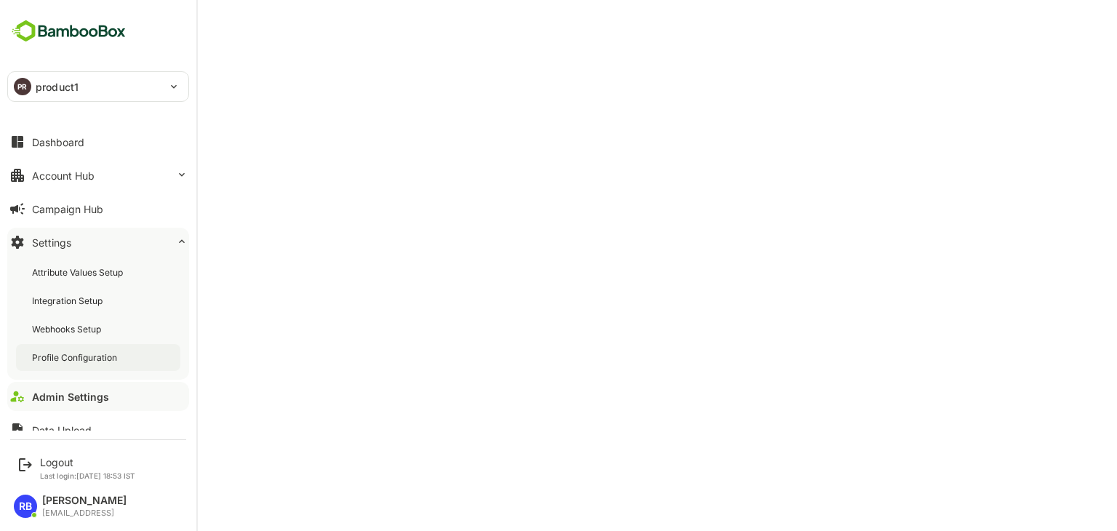
click at [81, 348] on div "Profile Configuration" at bounding box center [98, 357] width 164 height 27
click at [39, 179] on div "Account Hub" at bounding box center [63, 175] width 63 height 12
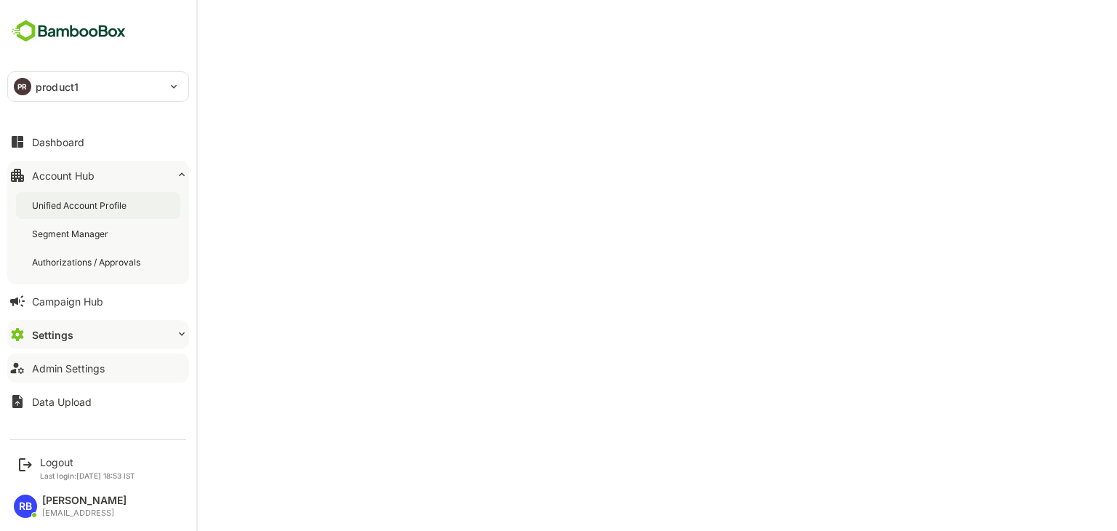
click at [80, 210] on div "Unified Account Profile" at bounding box center [80, 205] width 97 height 12
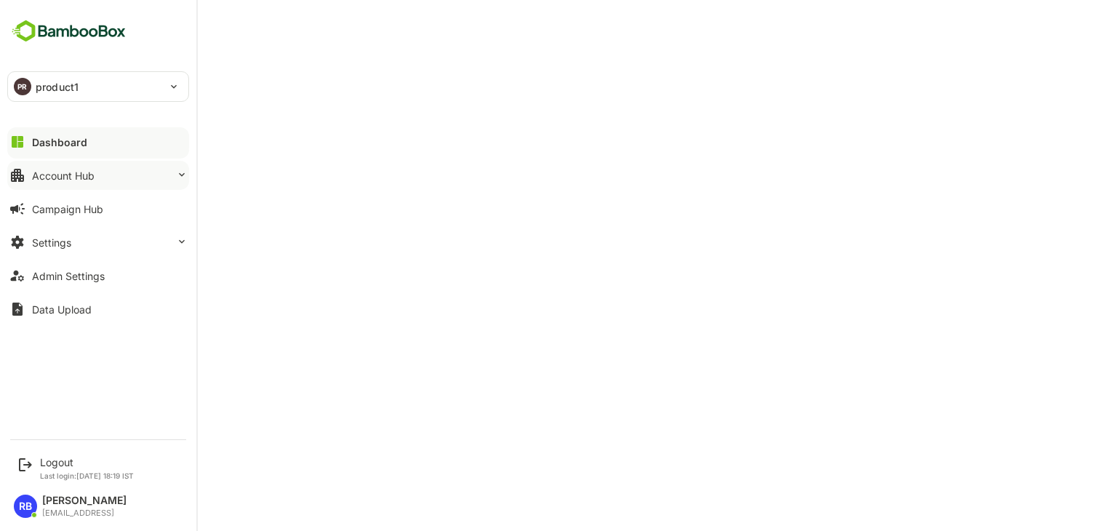
click at [99, 172] on button "Account Hub" at bounding box center [98, 175] width 182 height 29
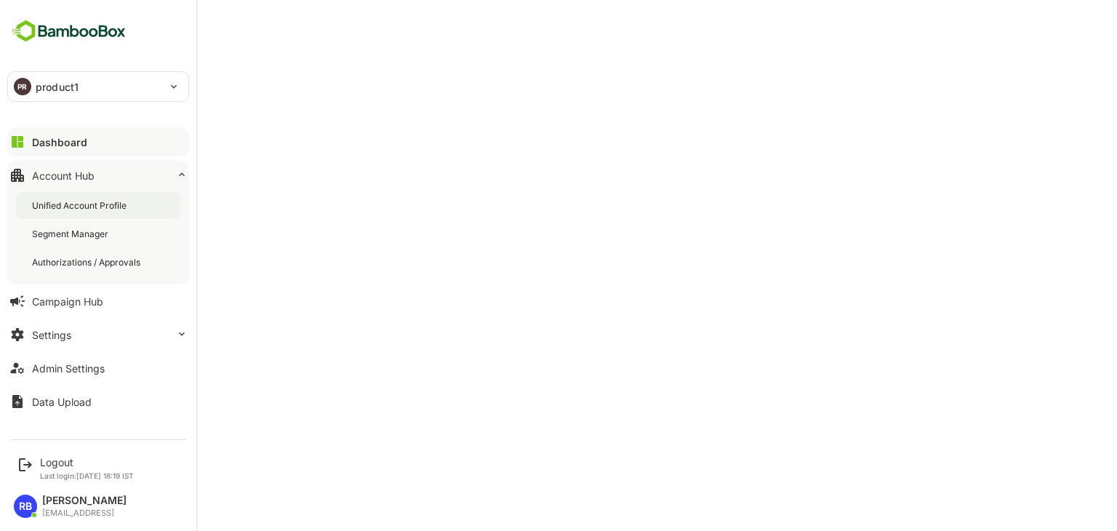
click at [102, 201] on div "Unified Account Profile" at bounding box center [80, 205] width 97 height 12
